Goal: Information Seeking & Learning: Learn about a topic

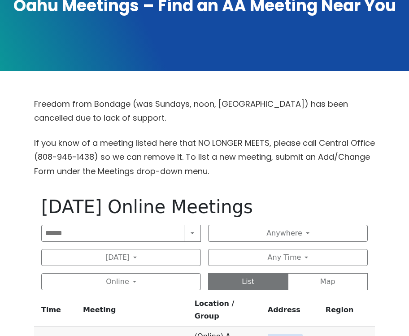
scroll to position [197, 0]
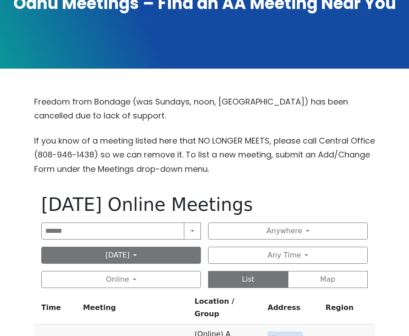
click at [157, 258] on button "[DATE]" at bounding box center [121, 255] width 160 height 17
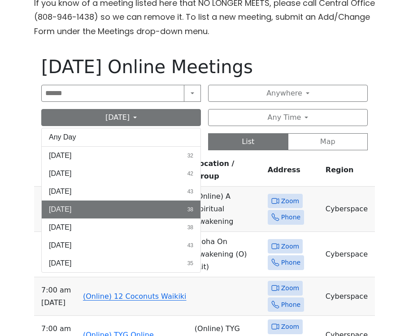
scroll to position [337, 0]
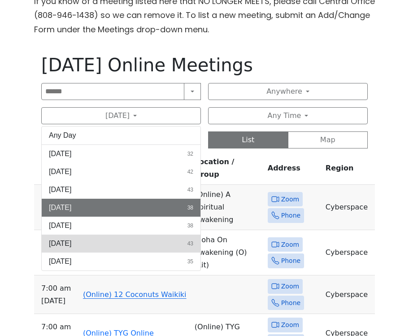
click at [94, 238] on button "[DATE] 43" at bounding box center [121, 244] width 159 height 18
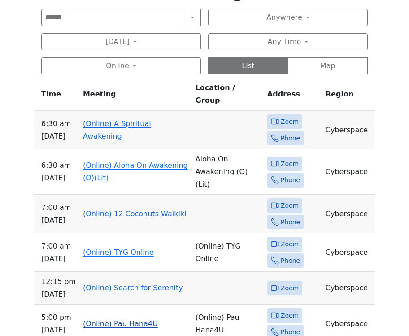
scroll to position [410, 0]
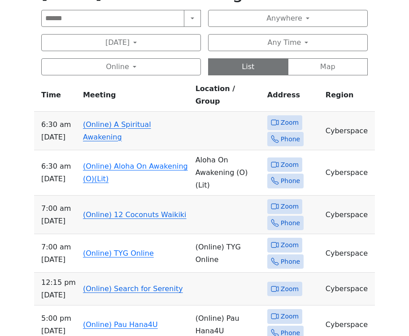
click at [121, 120] on link "(Online) A Spiritual Awakening" at bounding box center [117, 130] width 68 height 21
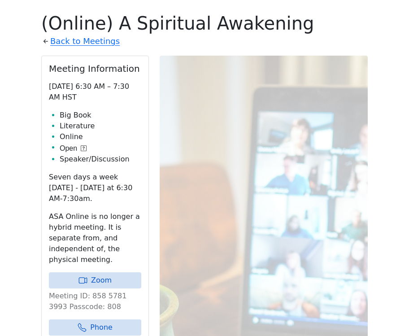
scroll to position [410, 0]
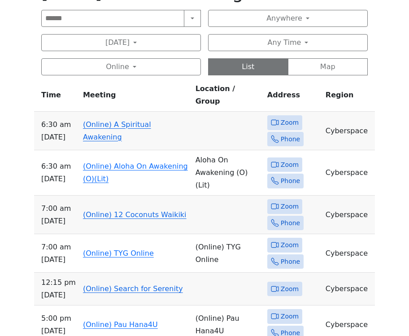
click at [146, 210] on link "(Online) 12 Coconuts Waikiki" at bounding box center [135, 214] width 104 height 9
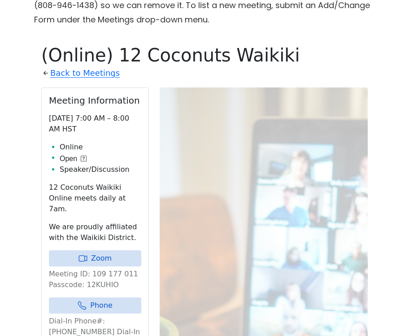
scroll to position [346, 0]
click at [93, 72] on link "Back to Meetings" at bounding box center [85, 73] width 70 height 14
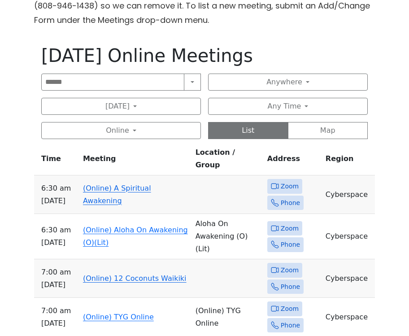
click at [144, 146] on th "Meeting" at bounding box center [135, 160] width 113 height 29
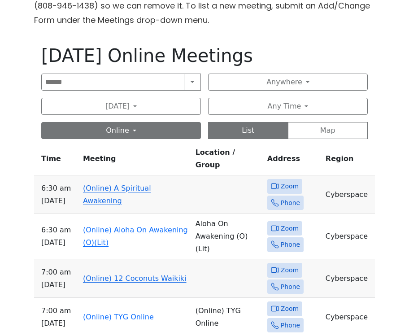
click at [141, 133] on button "Online" at bounding box center [121, 130] width 160 height 17
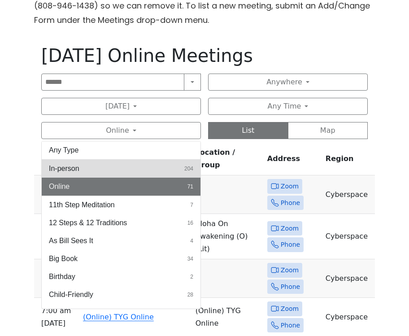
click at [136, 166] on button "In-person 204" at bounding box center [121, 169] width 159 height 18
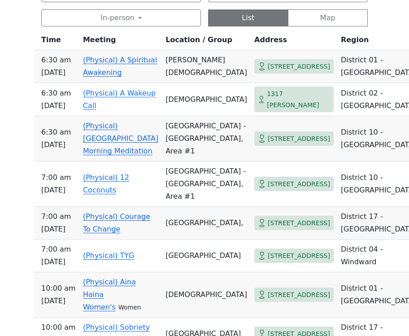
scroll to position [460, 0]
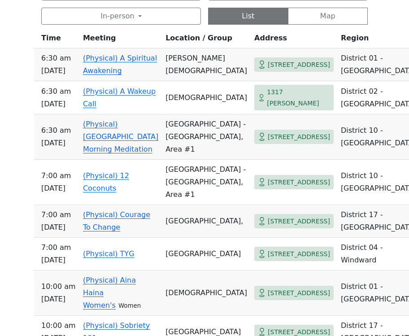
click at [136, 134] on link "(Physical) [GEOGRAPHIC_DATA] Morning Meditation" at bounding box center [120, 137] width 75 height 34
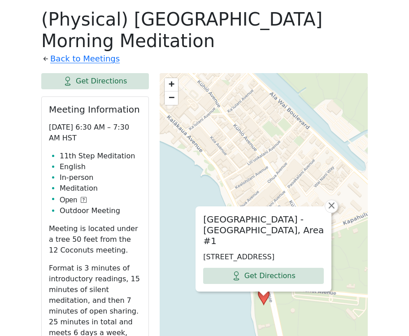
scroll to position [436, 0]
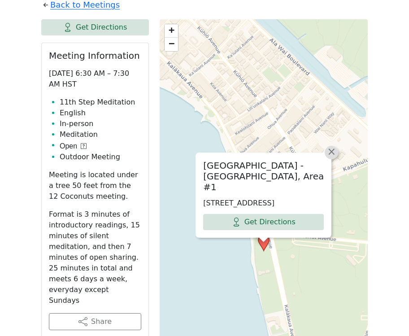
click at [332, 149] on span "×" at bounding box center [331, 151] width 9 height 11
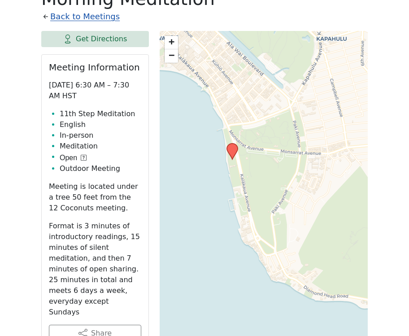
scroll to position [460, 0]
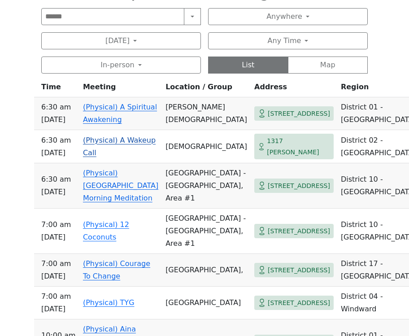
scroll to position [407, 0]
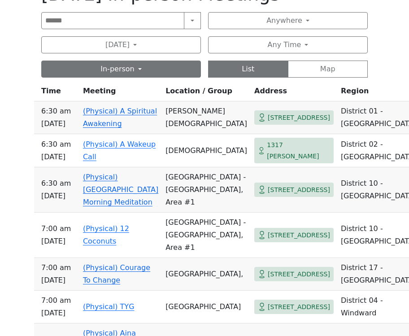
click at [128, 69] on button "In-person" at bounding box center [121, 69] width 160 height 17
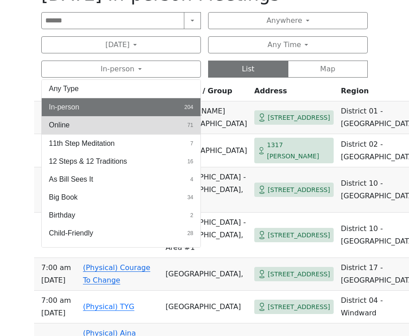
click at [118, 121] on button "Online 71" at bounding box center [121, 125] width 159 height 18
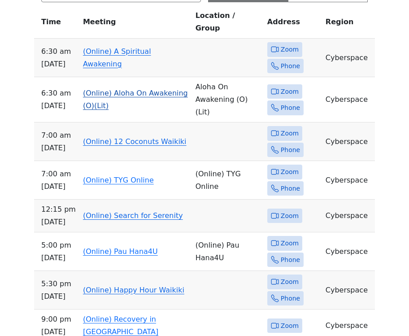
scroll to position [487, 0]
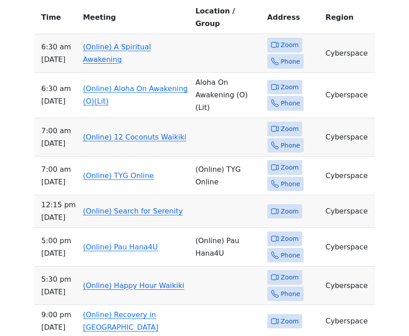
click at [142, 133] on link "(Online) 12 Coconuts Waikiki" at bounding box center [135, 137] width 104 height 9
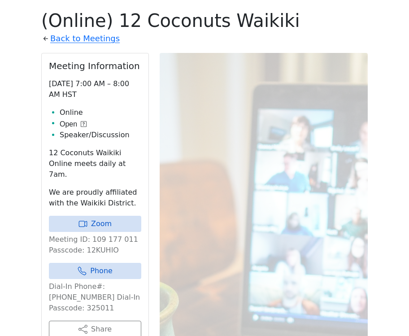
scroll to position [381, 0]
